Goal: Communication & Community: Ask a question

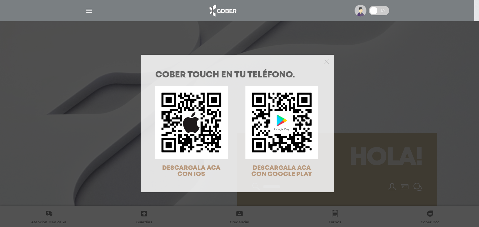
click at [327, 61] on div at bounding box center [237, 61] width 193 height 12
click at [324, 62] on icon "Close" at bounding box center [326, 62] width 5 height 5
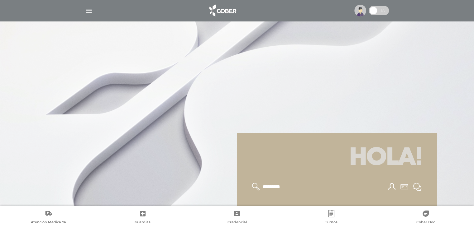
click at [87, 10] on img "button" at bounding box center [89, 11] width 8 height 8
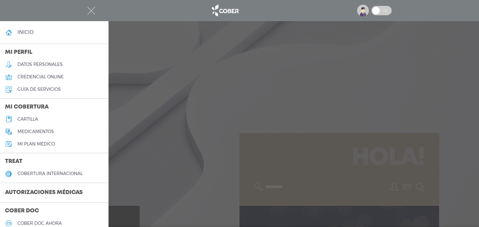
click at [40, 66] on h5 "datos personales" at bounding box center [39, 64] width 45 height 5
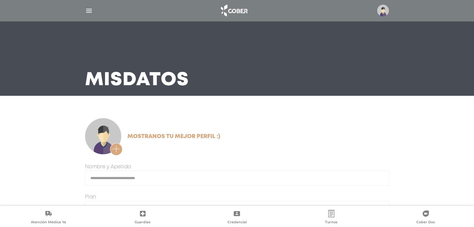
click at [92, 11] on img "button" at bounding box center [89, 11] width 8 height 8
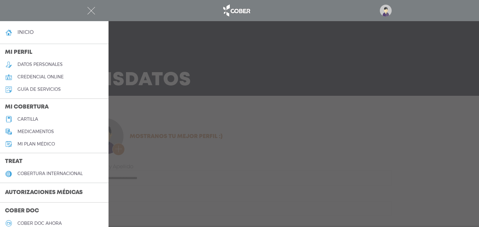
click at [28, 32] on h4 "inicio" at bounding box center [25, 32] width 16 height 6
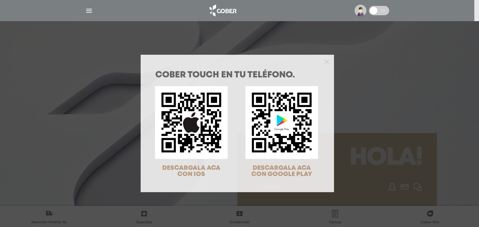
click at [323, 65] on div at bounding box center [237, 61] width 193 height 12
click at [88, 7] on div "COBER TOUCH en tu teléfono. DESCARGALA ACA CON IOS DESCARGALA ACA CON GOOGLE PL…" at bounding box center [239, 113] width 479 height 227
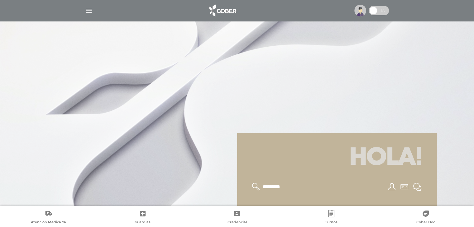
click at [88, 10] on img "button" at bounding box center [89, 11] width 8 height 8
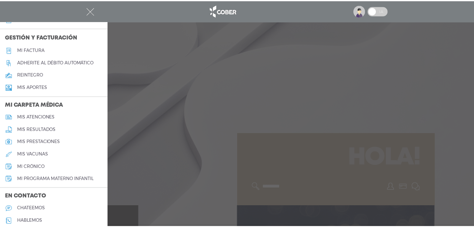
scroll to position [253, 0]
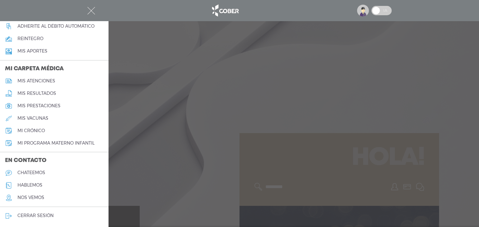
click at [45, 217] on h5 "cerrar sesión" at bounding box center [35, 215] width 36 height 5
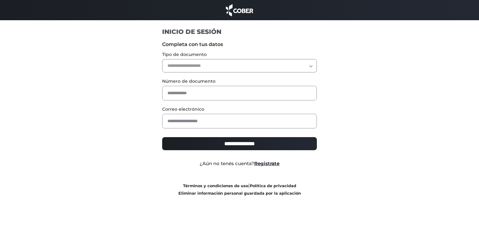
drag, startPoint x: 186, startPoint y: 67, endPoint x: 186, endPoint y: 71, distance: 3.7
click at [186, 67] on select "**********" at bounding box center [239, 65] width 155 height 13
select select "***"
click at [162, 59] on select "**********" at bounding box center [239, 65] width 155 height 13
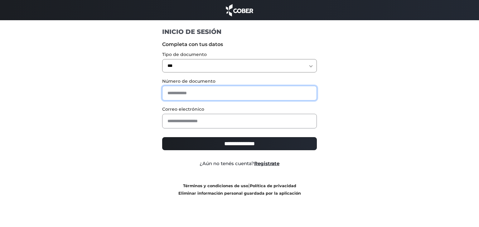
click at [183, 95] on input "text" at bounding box center [239, 93] width 155 height 15
type input "********"
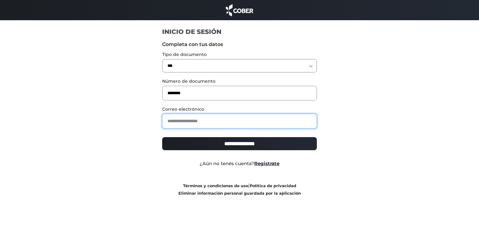
click at [188, 120] on input "email" at bounding box center [239, 121] width 155 height 15
type input "**********"
click at [218, 148] on input "**********" at bounding box center [239, 143] width 155 height 13
type input "**********"
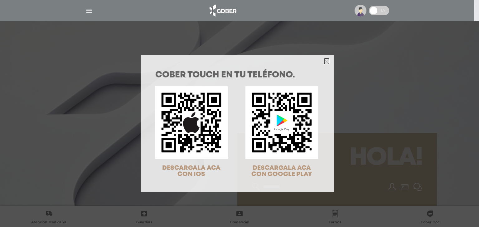
click at [324, 60] on icon "Close" at bounding box center [326, 62] width 5 height 5
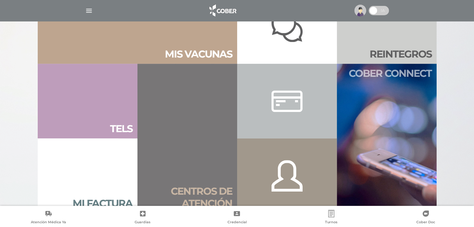
scroll to position [405, 0]
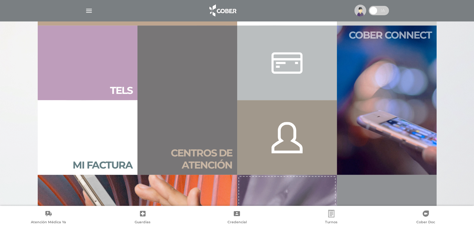
click at [389, 84] on link "Cober connect" at bounding box center [387, 101] width 100 height 150
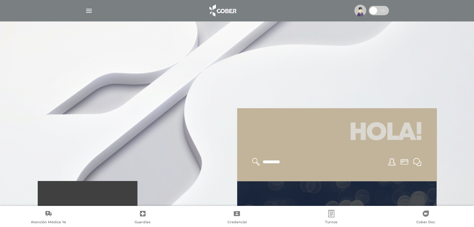
scroll to position [62, 0]
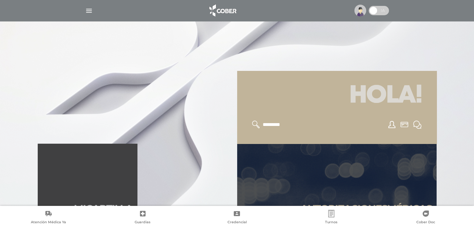
click at [393, 127] on icon at bounding box center [391, 124] width 7 height 7
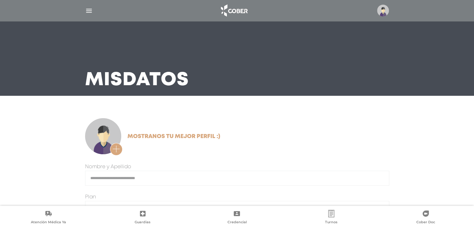
click at [92, 10] on img "button" at bounding box center [89, 11] width 8 height 8
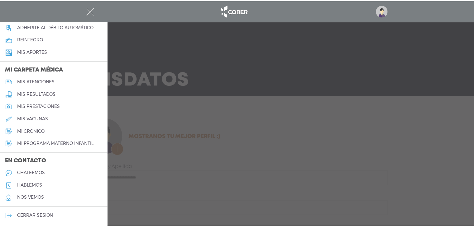
scroll to position [253, 0]
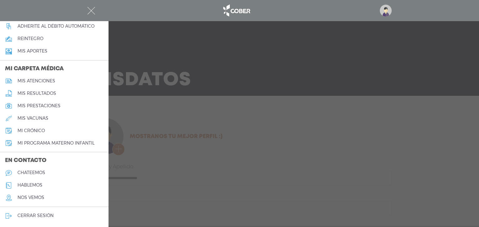
click at [40, 175] on h5 "chateemos" at bounding box center [31, 172] width 28 height 5
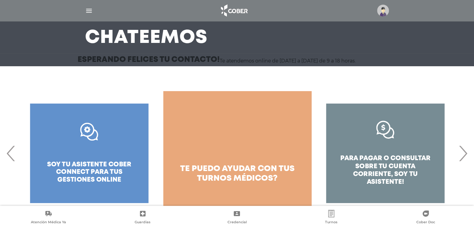
scroll to position [52, 0]
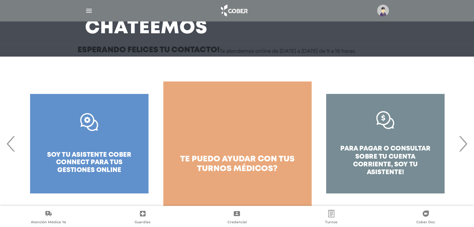
click at [416, 152] on div "para pagar o consultar sobre tu cuenta corriente, soy tu asistente!" at bounding box center [385, 144] width 148 height 125
click at [383, 116] on div "para pagar o consultar sobre tu cuenta corriente, soy tu asistente!" at bounding box center [385, 144] width 148 height 125
click at [381, 158] on div "para pagar o consultar sobre tu cuenta corriente, soy tu asistente!" at bounding box center [385, 144] width 148 height 125
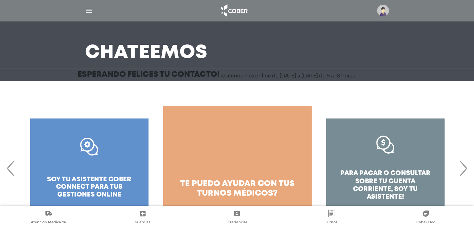
click at [400, 155] on div "para pagar o consultar sobre tu cuenta corriente, soy tu asistente!" at bounding box center [385, 168] width 148 height 125
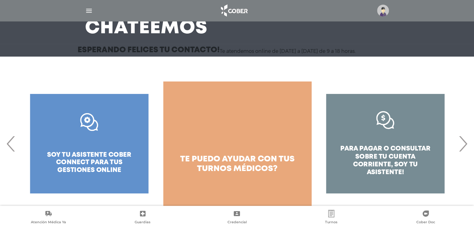
click at [391, 146] on div "para pagar o consultar sobre tu cuenta corriente, soy tu asistente!" at bounding box center [385, 144] width 148 height 125
click at [472, 143] on div "para pagar o consultar sobre tu cuenta corriente, soy tu asistente!" at bounding box center [237, 144] width 474 height 125
click at [461, 149] on span "›" at bounding box center [463, 144] width 12 height 34
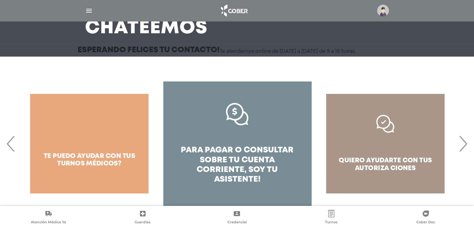
click at [259, 152] on span "pagar o consultar sobre tu cuenta corriente," at bounding box center [245, 160] width 97 height 27
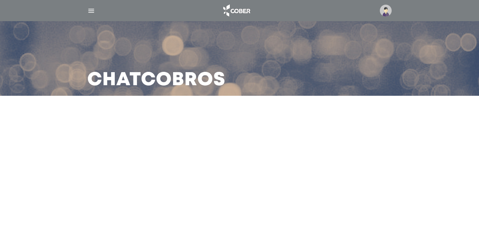
click at [293, 146] on main "Chat Cobros" at bounding box center [239, 113] width 479 height 227
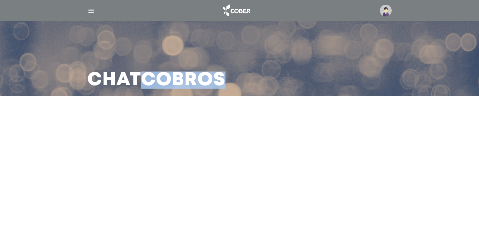
click at [293, 146] on main "Chat Cobros" at bounding box center [239, 113] width 479 height 227
click at [247, 142] on main "Chat Cobros" at bounding box center [239, 113] width 479 height 227
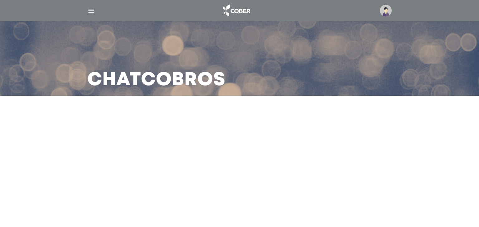
click at [68, 73] on div "Chat Cobros" at bounding box center [239, 48] width 479 height 96
click at [177, 166] on main "Chat Cobros" at bounding box center [239, 113] width 479 height 227
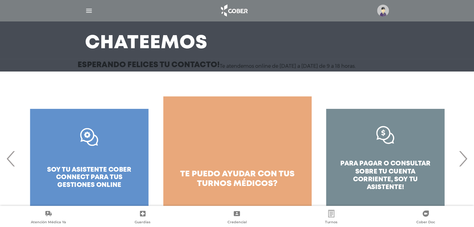
scroll to position [52, 0]
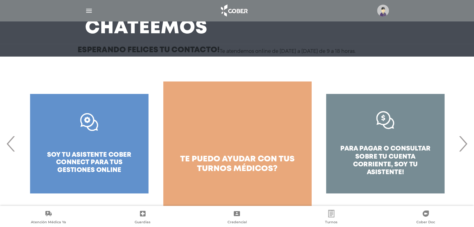
click at [462, 148] on span "›" at bounding box center [463, 144] width 12 height 34
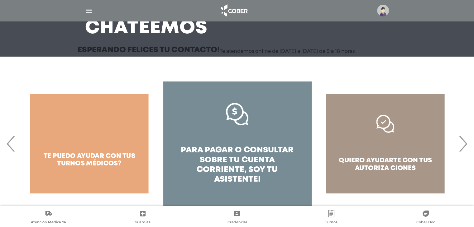
click at [395, 165] on div "quiero ayudarte con tus autoriza ciones" at bounding box center [385, 144] width 148 height 125
click at [382, 122] on div "quiero ayudarte con tus autoriza ciones" at bounding box center [385, 144] width 148 height 125
click at [465, 146] on span "›" at bounding box center [463, 144] width 12 height 34
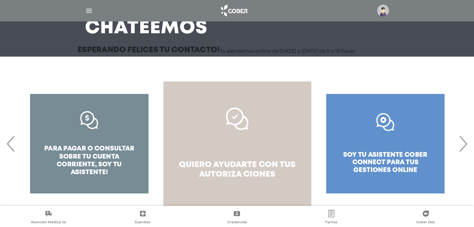
click at [253, 153] on link "quiero ayudarte con tus autoriza ciones" at bounding box center [237, 144] width 148 height 125
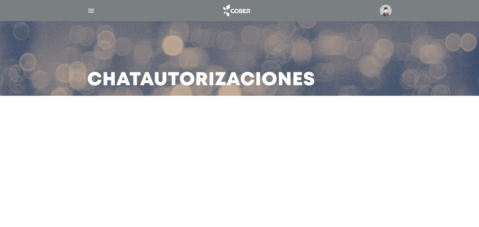
click at [386, 12] on img at bounding box center [386, 11] width 12 height 12
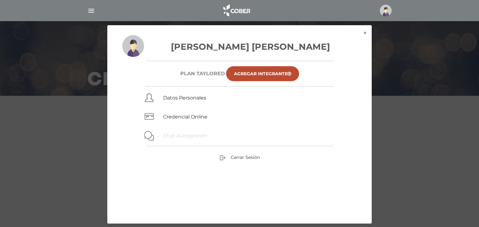
click at [192, 136] on link "Chat Autogestión" at bounding box center [185, 136] width 44 height 6
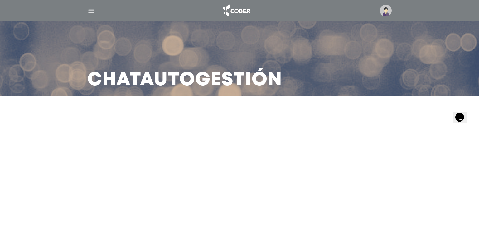
click at [461, 116] on icon "Widget de Chat" at bounding box center [459, 117] width 9 height 9
click at [464, 115] on img "Widget de Chat" at bounding box center [477, 100] width 46 height 46
click at [385, 13] on img at bounding box center [386, 11] width 12 height 12
